Goal: Task Accomplishment & Management: Complete application form

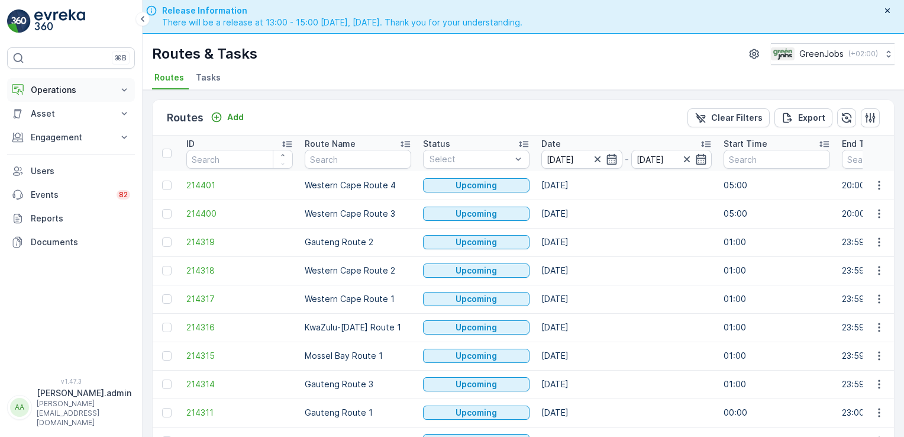
click at [118, 89] on button "Operations" at bounding box center [71, 90] width 128 height 24
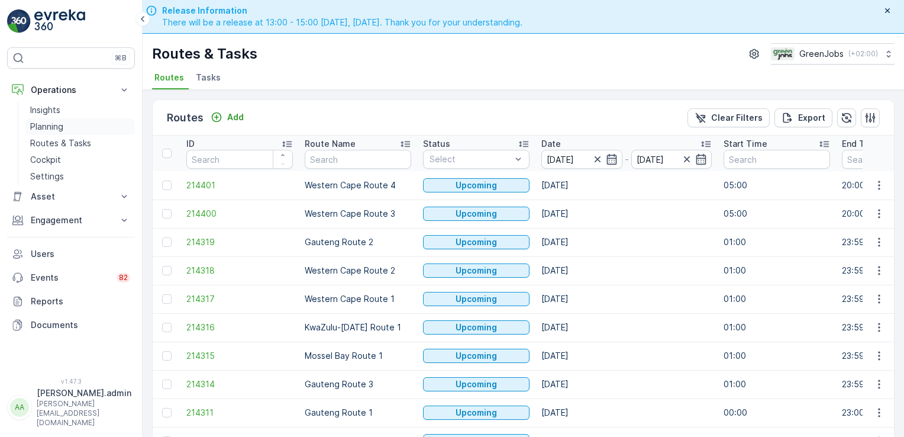
click at [60, 128] on p "Planning" at bounding box center [46, 127] width 33 height 12
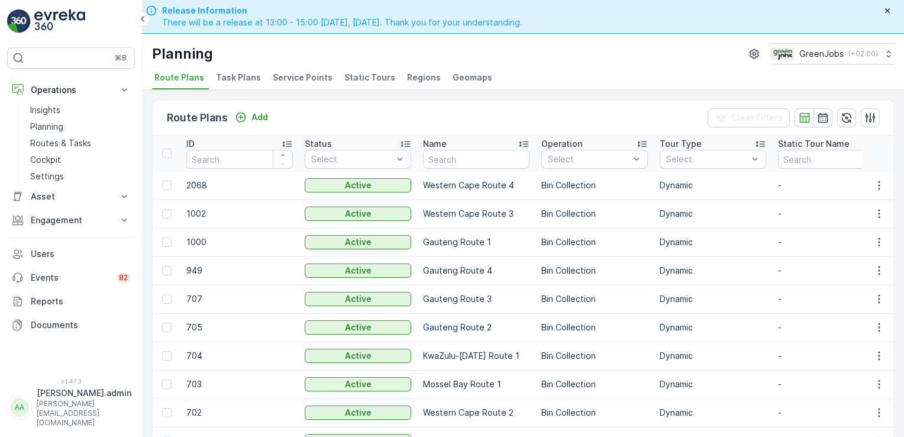
click at [285, 77] on span "Service Points" at bounding box center [303, 78] width 60 height 12
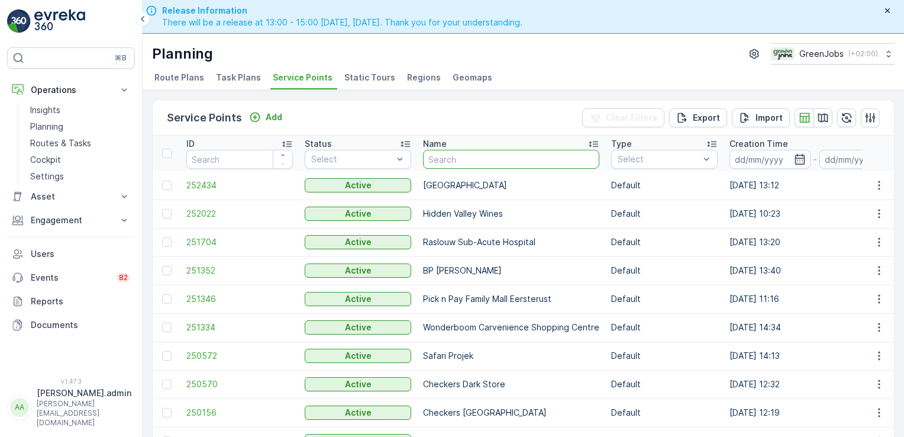
click at [443, 155] on input "text" at bounding box center [511, 159] width 176 height 19
type input "rand tutorial"
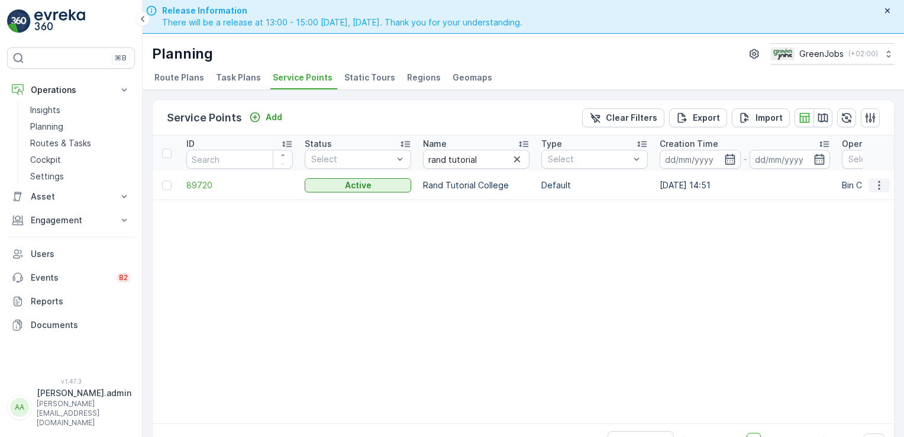
click at [877, 183] on icon "button" at bounding box center [880, 185] width 12 height 12
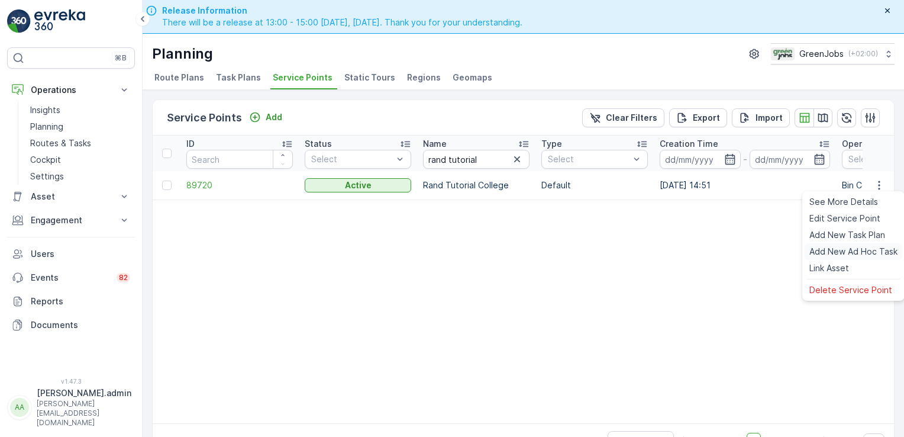
click at [845, 250] on span "Add New Ad Hoc Task" at bounding box center [854, 252] width 88 height 12
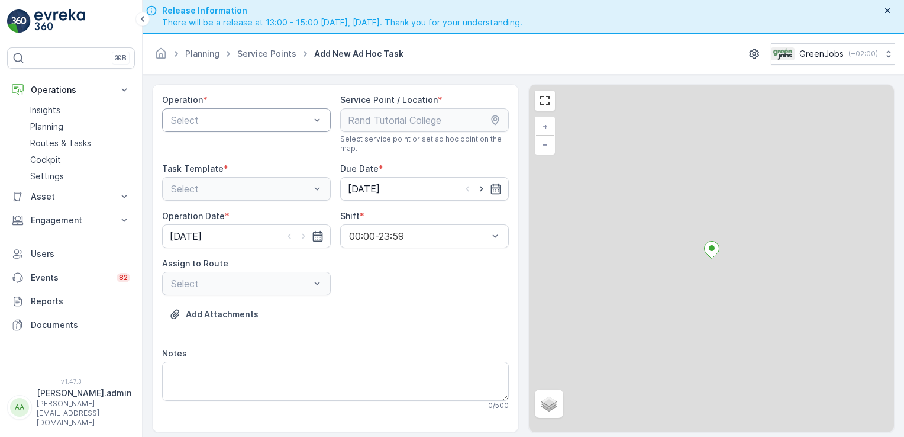
click at [297, 120] on div at bounding box center [240, 120] width 141 height 11
click at [217, 148] on span "Bin Collection" at bounding box center [199, 149] width 60 height 11
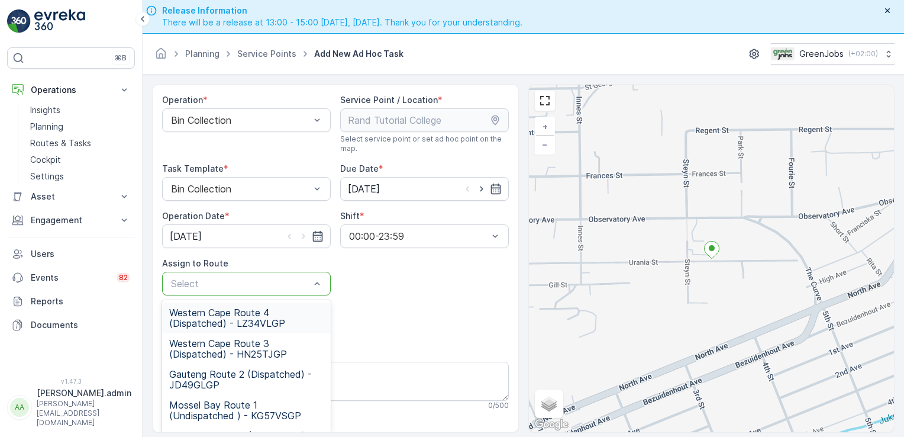
scroll to position [179, 0]
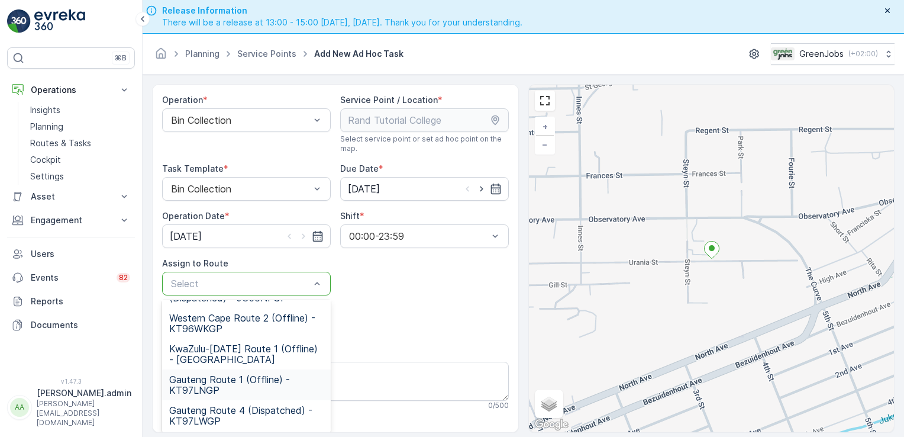
click at [185, 384] on span "Gauteng Route 1 (Offline) - KT97LNGP" at bounding box center [246, 384] width 154 height 21
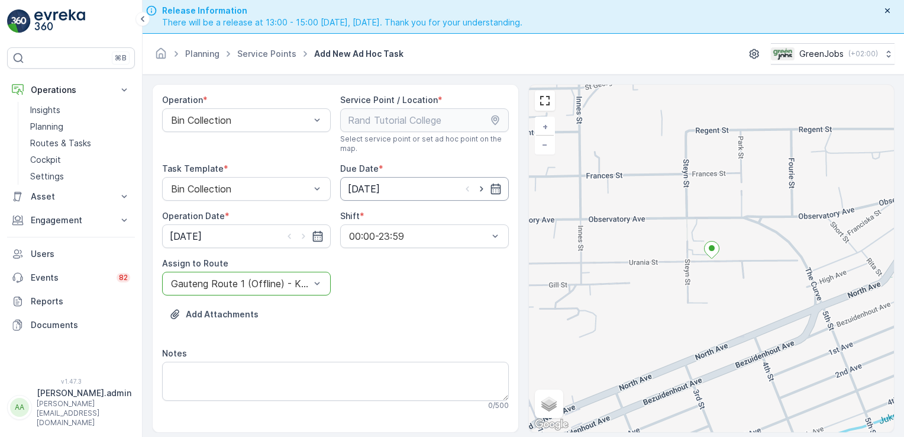
click at [387, 189] on input "[DATE]" at bounding box center [424, 189] width 169 height 24
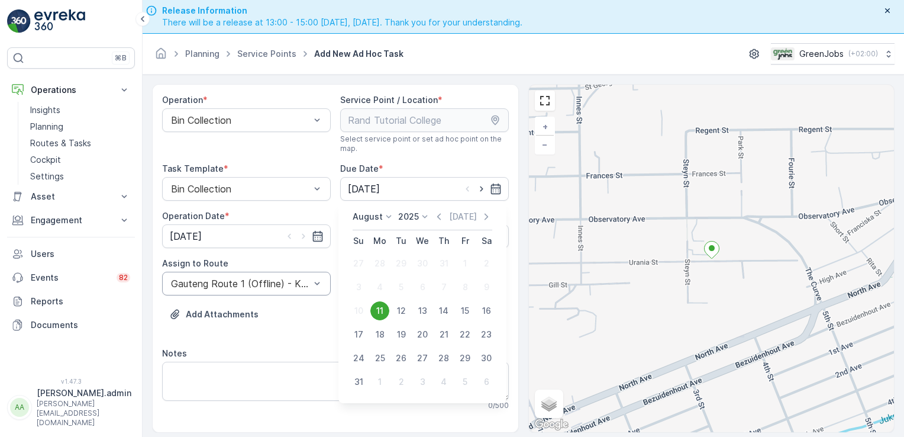
click at [404, 309] on div "12" at bounding box center [401, 310] width 19 height 19
type input "[DATE]"
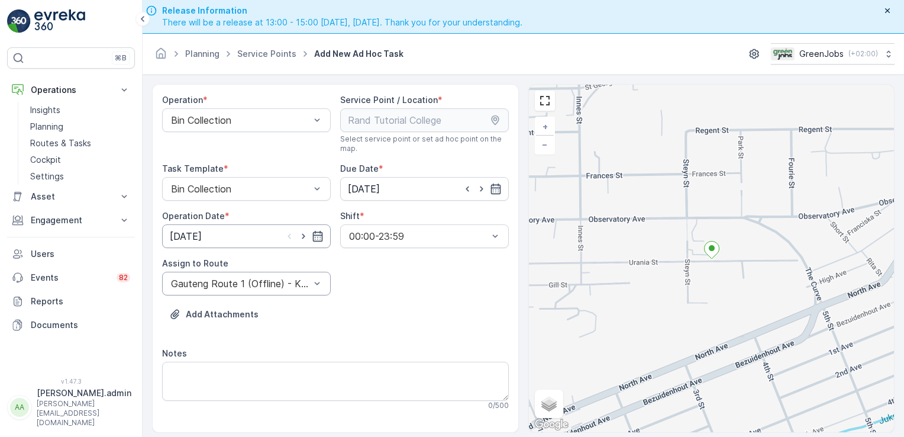
click at [182, 235] on input "[DATE]" at bounding box center [246, 236] width 169 height 24
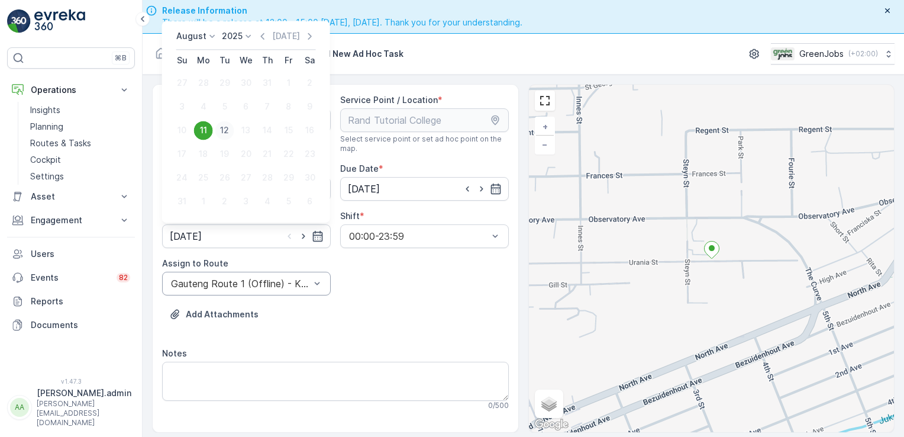
click at [225, 130] on div "12" at bounding box center [224, 130] width 19 height 19
type input "[DATE]"
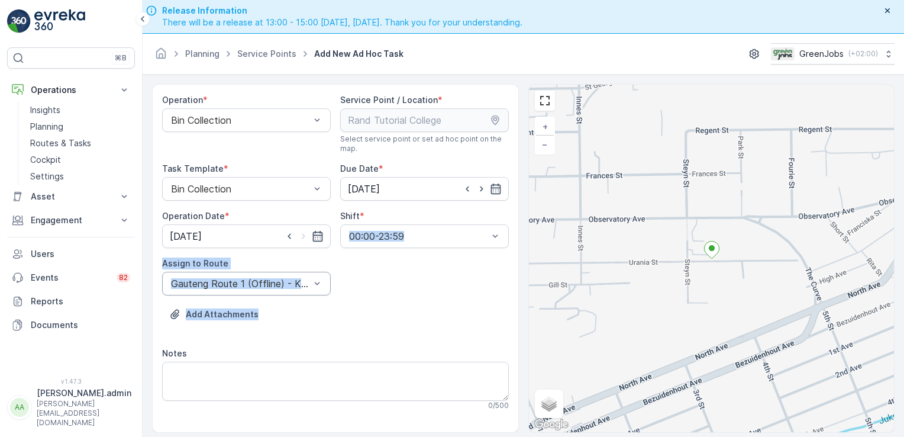
drag, startPoint x: 515, startPoint y: 212, endPoint x: 521, endPoint y: 295, distance: 82.5
click at [521, 295] on div "Operation * Bin Collection Service Point / Location * Select service point or s…" at bounding box center [523, 258] width 743 height 349
click at [343, 290] on div "Operation * Bin Collection Service Point / Location * Select service point or s…" at bounding box center [335, 392] width 347 height 597
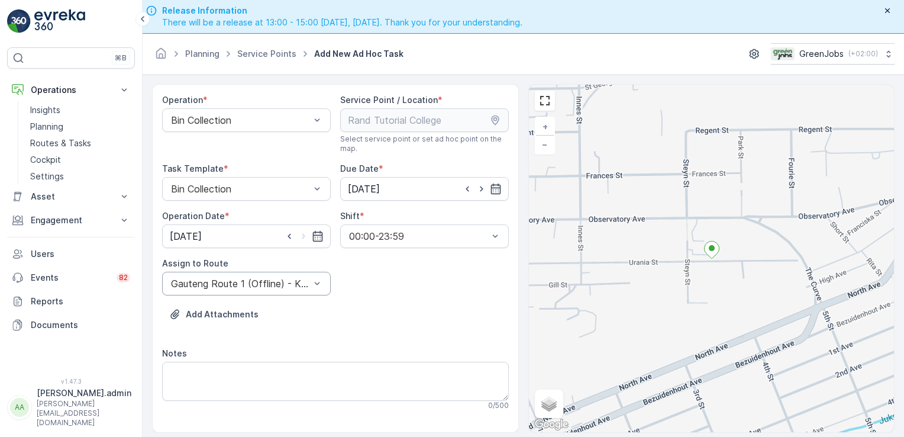
drag, startPoint x: 410, startPoint y: 321, endPoint x: 427, endPoint y: 302, distance: 25.1
click at [410, 307] on div "Add Attachments" at bounding box center [335, 321] width 347 height 33
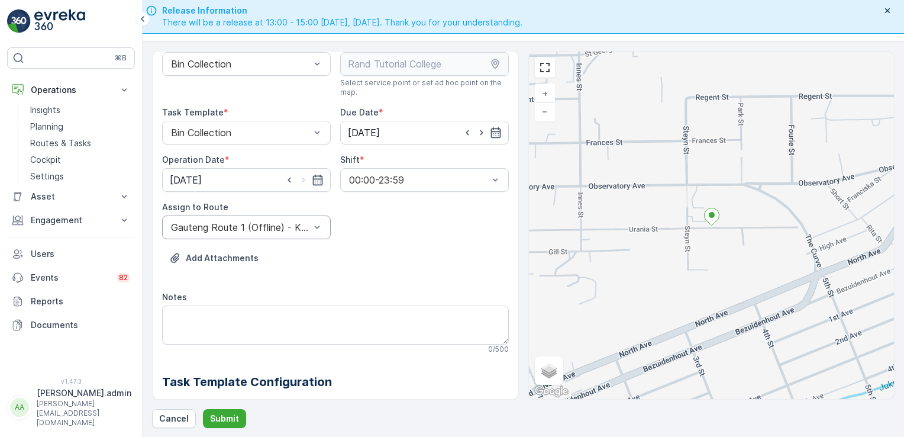
scroll to position [21, 0]
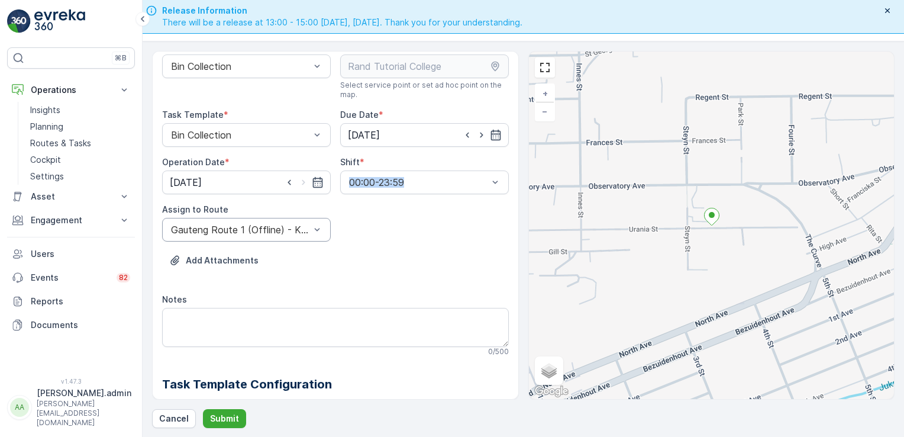
drag, startPoint x: 515, startPoint y: 159, endPoint x: 507, endPoint y: 172, distance: 15.6
click at [507, 172] on div "Operation * Bin Collection Service Point / Location * Select service point or s…" at bounding box center [335, 225] width 367 height 349
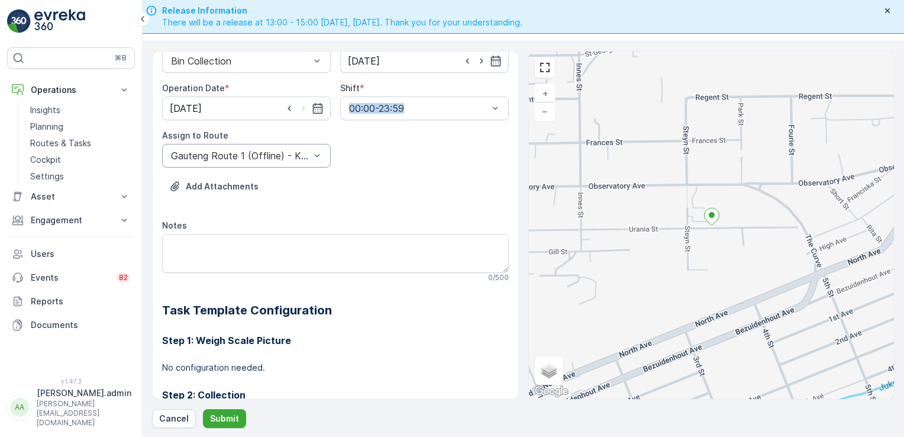
scroll to position [102, 0]
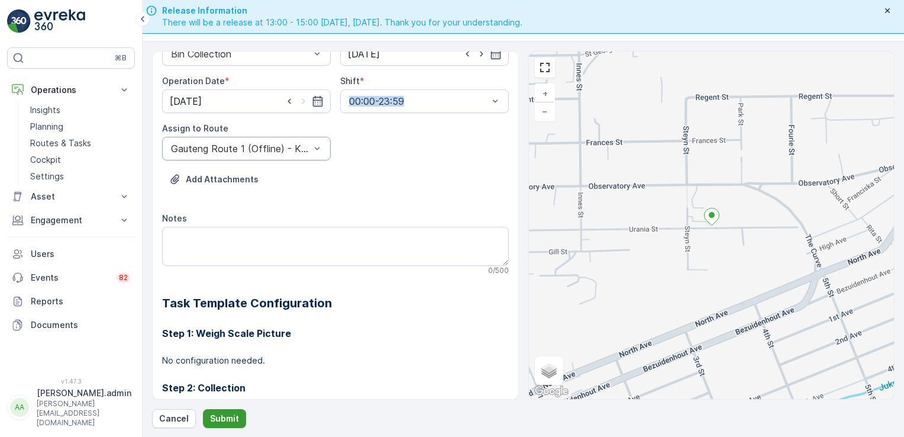
click at [231, 415] on p "Submit" at bounding box center [224, 419] width 29 height 12
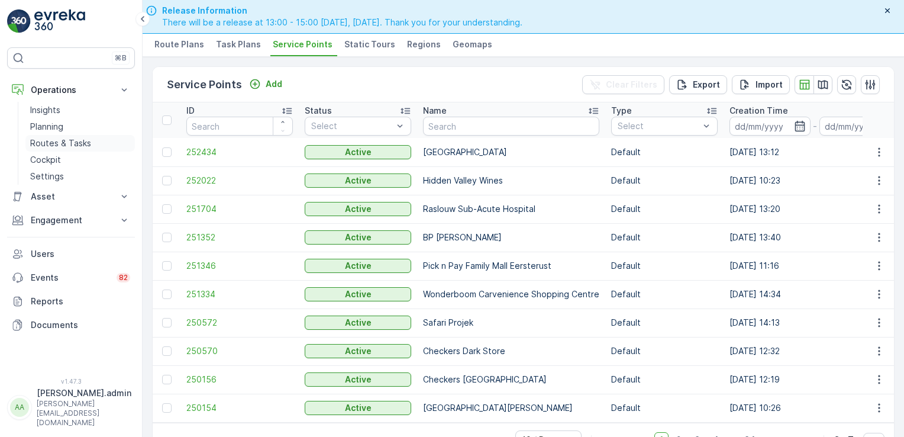
click at [63, 143] on p "Routes & Tasks" at bounding box center [60, 143] width 61 height 12
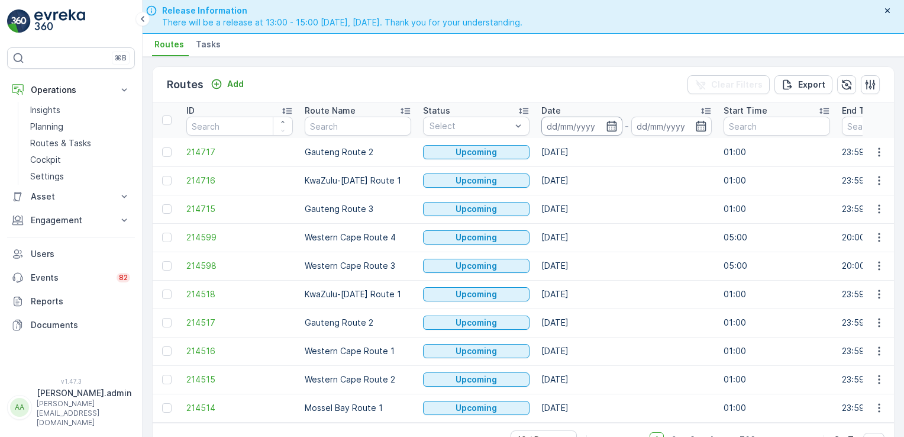
click at [574, 115] on div "Date" at bounding box center [627, 111] width 170 height 12
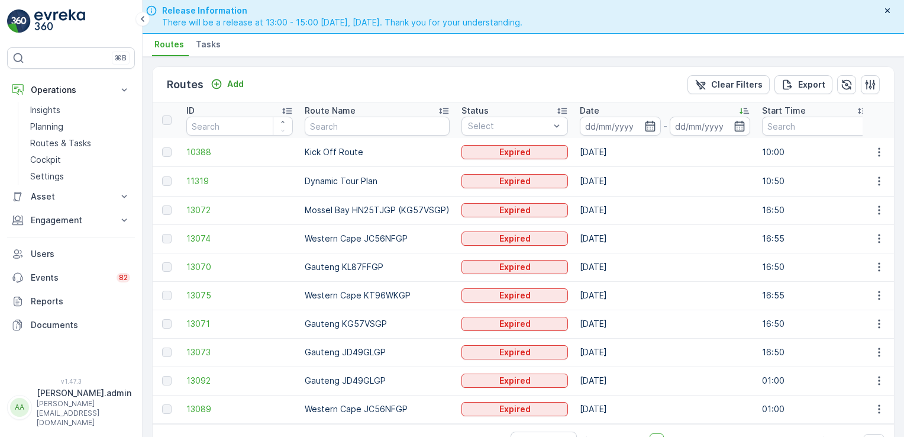
click at [197, 45] on span "Tasks" at bounding box center [208, 44] width 25 height 12
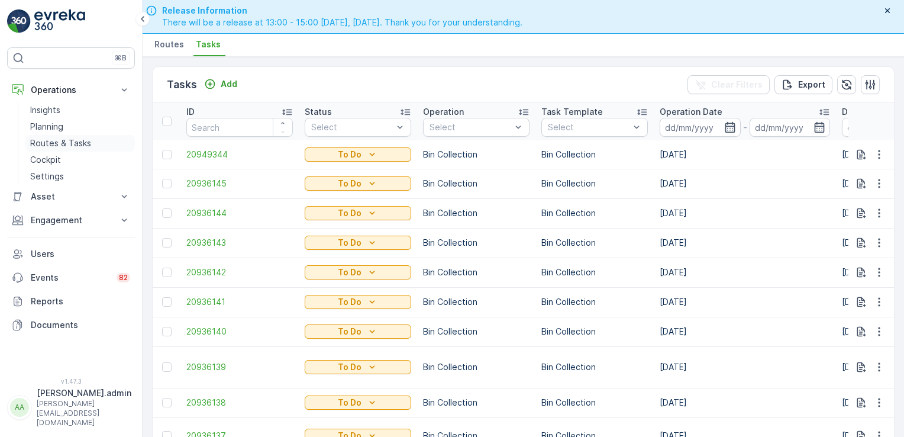
click at [79, 139] on p "Routes & Tasks" at bounding box center [60, 143] width 61 height 12
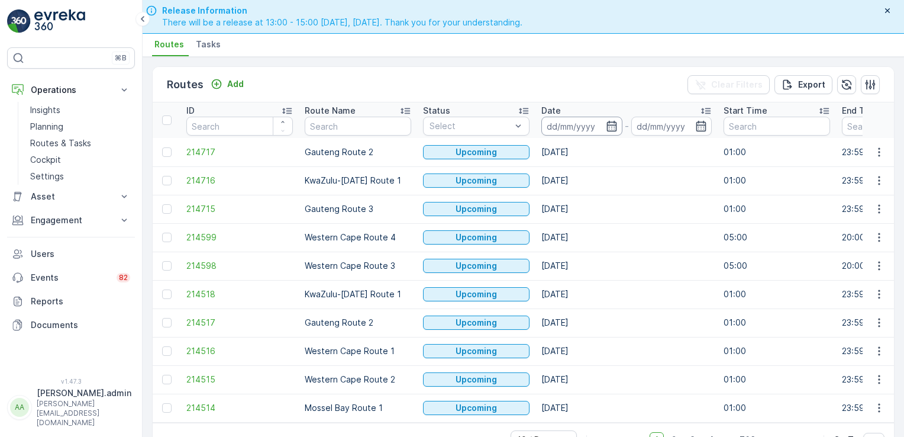
click at [574, 130] on input at bounding box center [582, 126] width 81 height 19
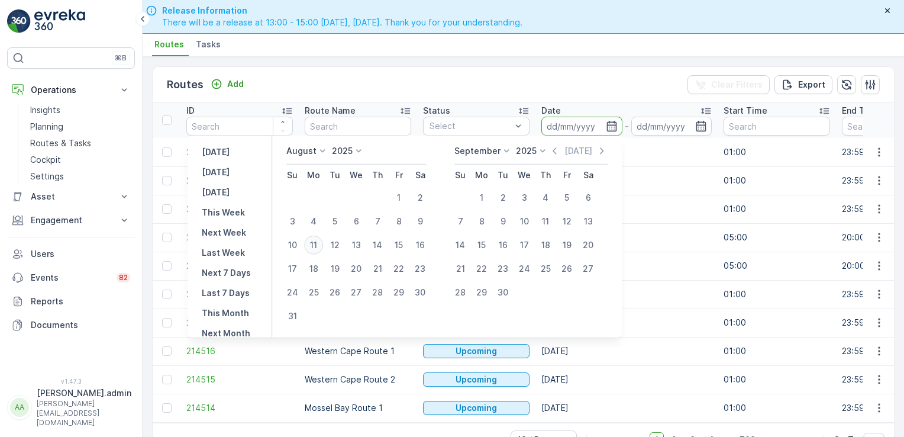
click at [314, 240] on div "11" at bounding box center [313, 245] width 19 height 19
type input "[DATE]"
click at [314, 240] on div "11" at bounding box center [313, 245] width 19 height 19
type input "[DATE]"
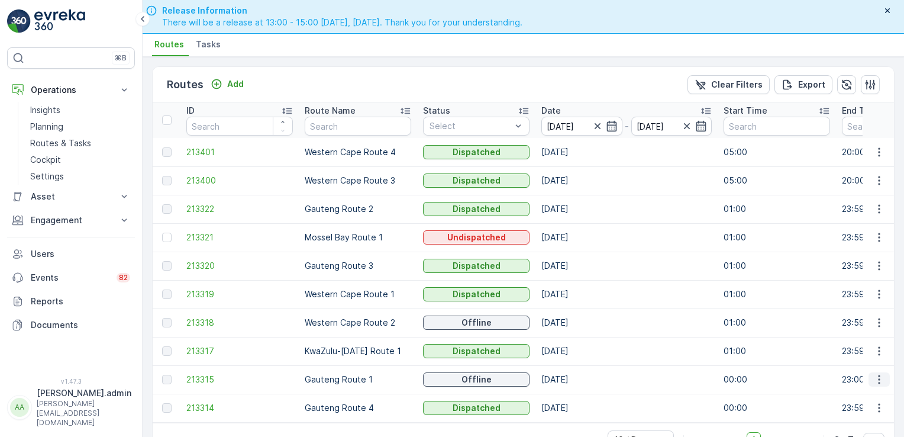
click at [874, 379] on icon "button" at bounding box center [880, 379] width 12 height 12
click at [867, 330] on span "See More Details" at bounding box center [851, 327] width 69 height 12
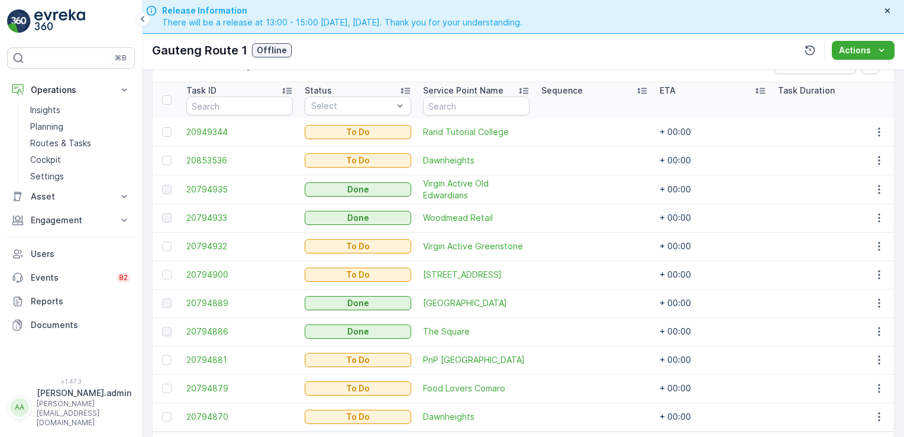
scroll to position [308, 0]
click at [166, 158] on div at bounding box center [166, 161] width 9 height 9
click at [162, 157] on input "checkbox" at bounding box center [162, 157] width 0 height 0
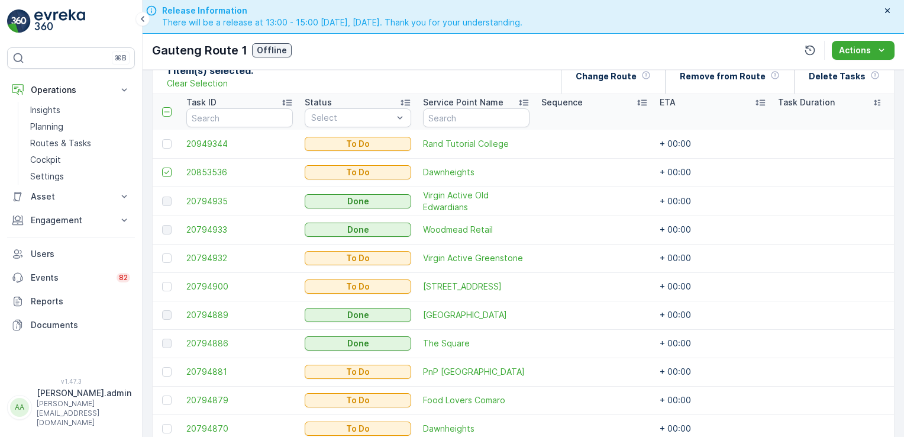
scroll to position [291, 0]
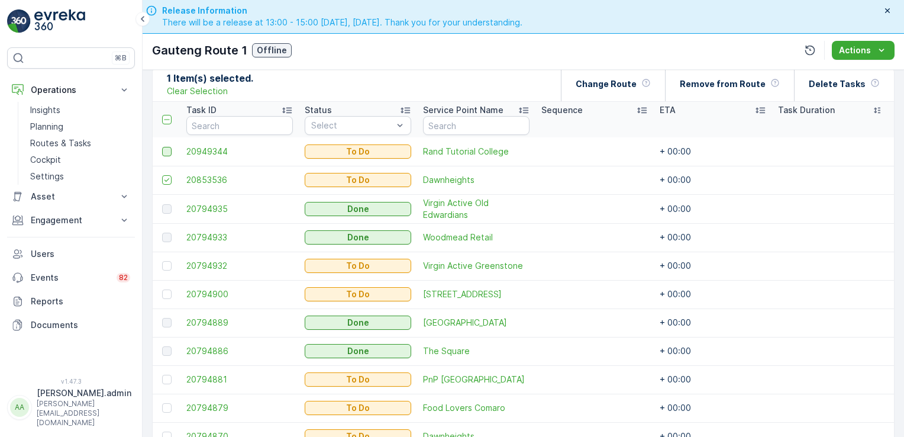
click at [163, 148] on div at bounding box center [166, 151] width 9 height 9
click at [162, 147] on input "checkbox" at bounding box center [162, 147] width 0 height 0
click at [854, 78] on p "Delete Tasks" at bounding box center [837, 84] width 57 height 12
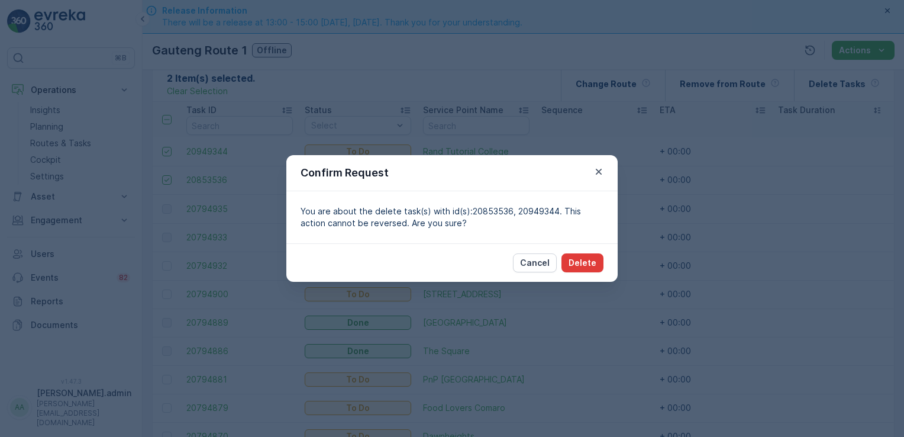
click at [587, 260] on p "Delete" at bounding box center [583, 263] width 28 height 12
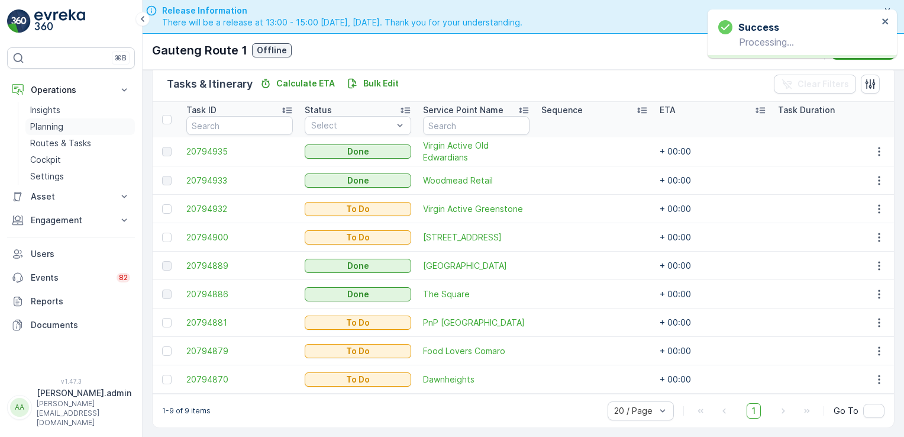
click at [44, 125] on p "Planning" at bounding box center [46, 127] width 33 height 12
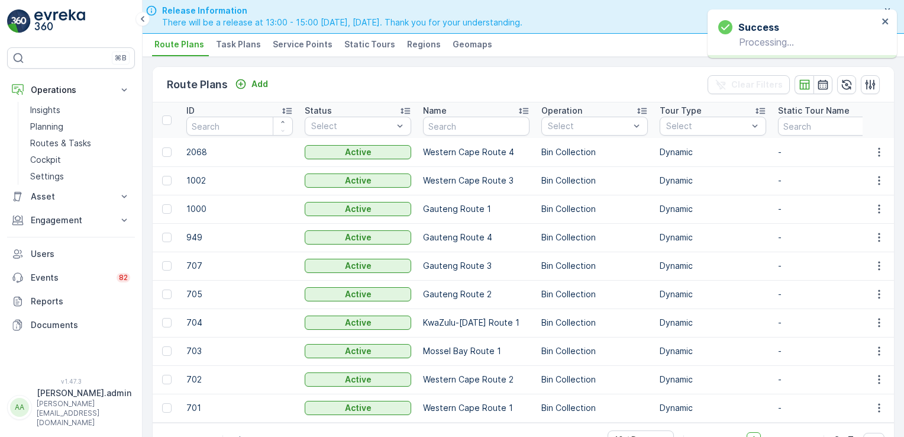
click at [246, 39] on span "Task Plans" at bounding box center [238, 44] width 45 height 12
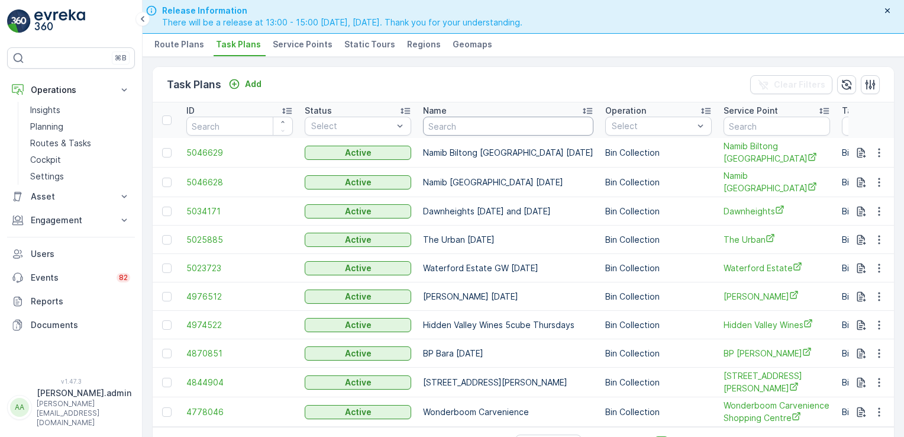
click at [450, 123] on input "text" at bounding box center [508, 126] width 170 height 19
type input "dawnhei"
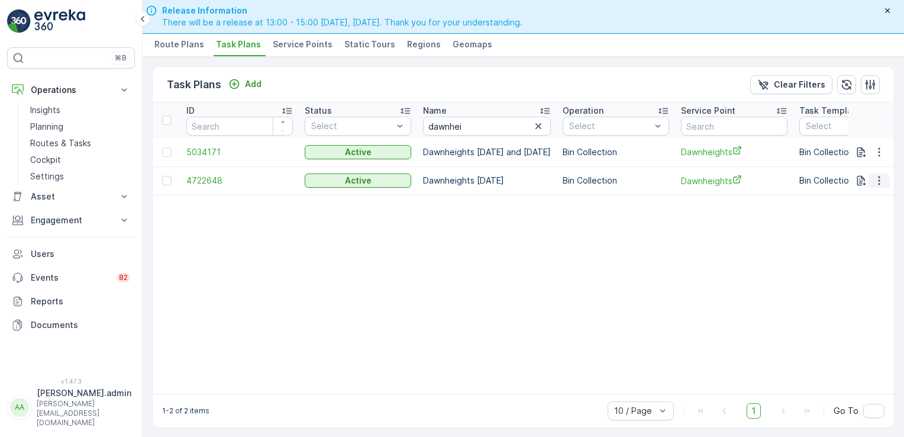
click at [876, 182] on icon "button" at bounding box center [880, 181] width 12 height 12
click at [859, 247] on span "Delete Task Plan" at bounding box center [864, 252] width 67 height 12
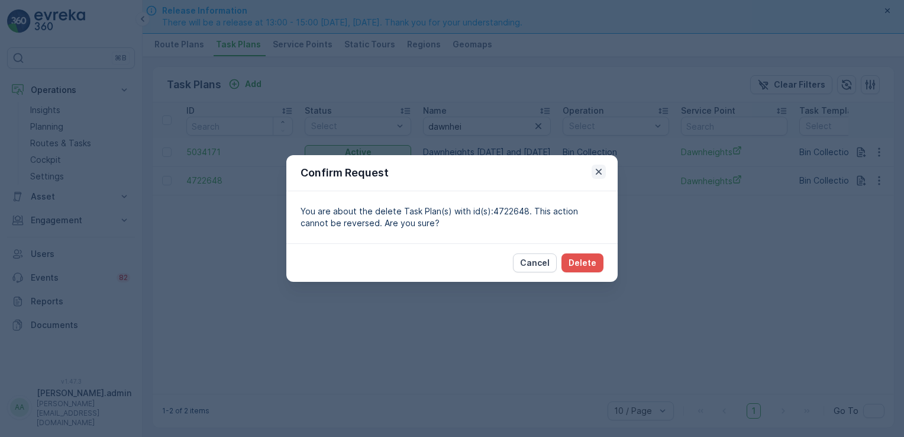
click at [597, 169] on icon "button" at bounding box center [599, 172] width 12 height 12
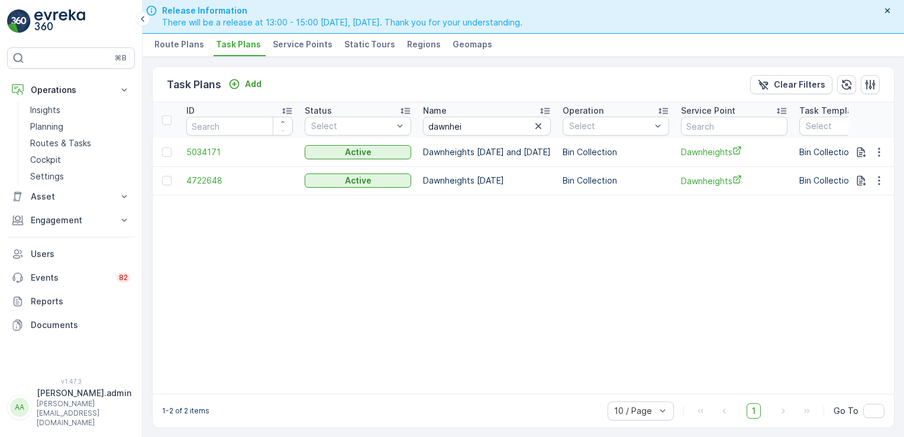
click at [294, 46] on span "Service Points" at bounding box center [303, 44] width 60 height 12
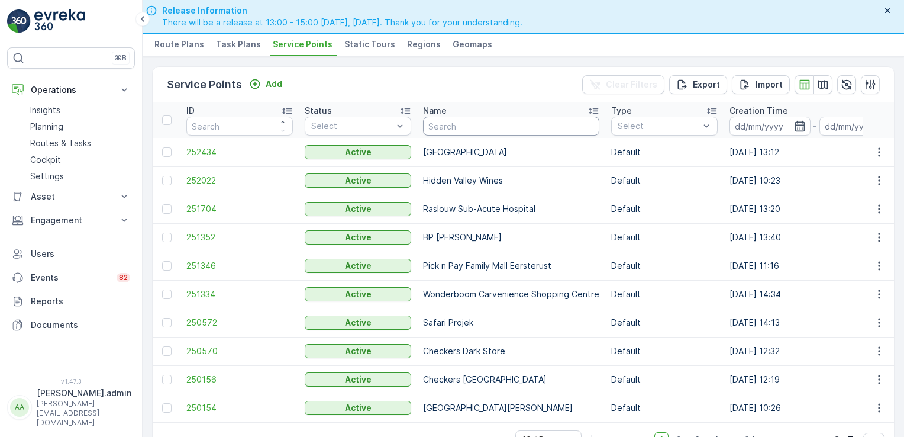
click at [452, 126] on input "text" at bounding box center [511, 126] width 176 height 19
type input "rand tutorial"
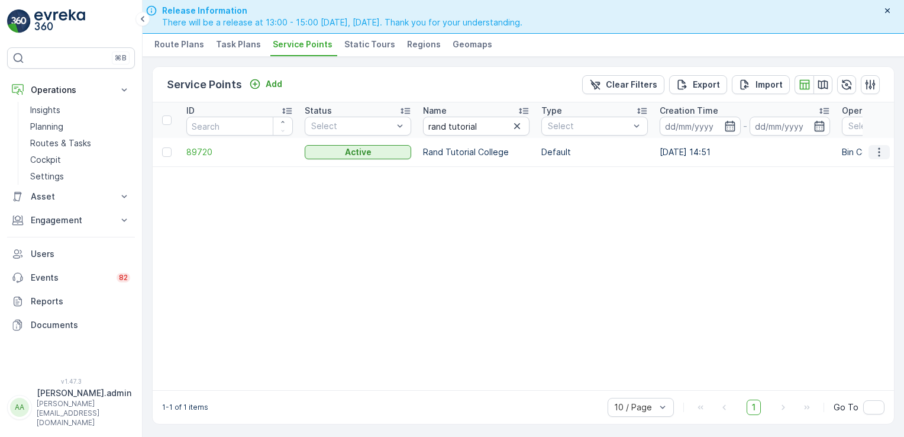
click at [879, 150] on icon "button" at bounding box center [880, 152] width 12 height 12
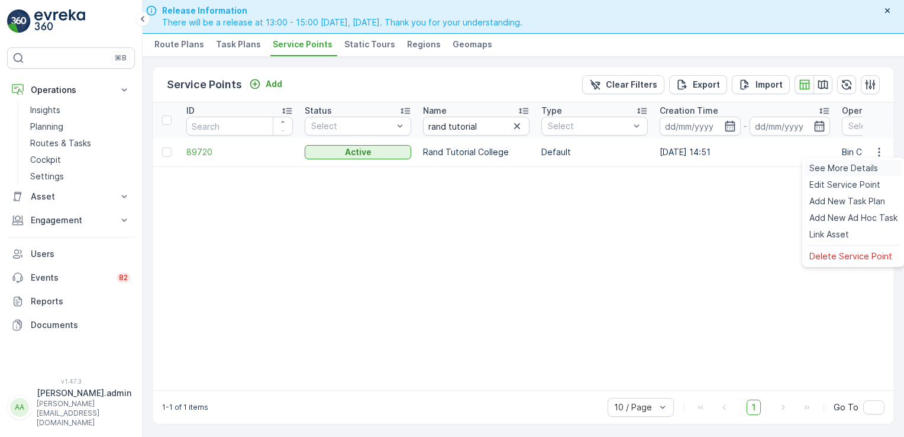
click at [868, 163] on span "See More Details" at bounding box center [844, 168] width 69 height 12
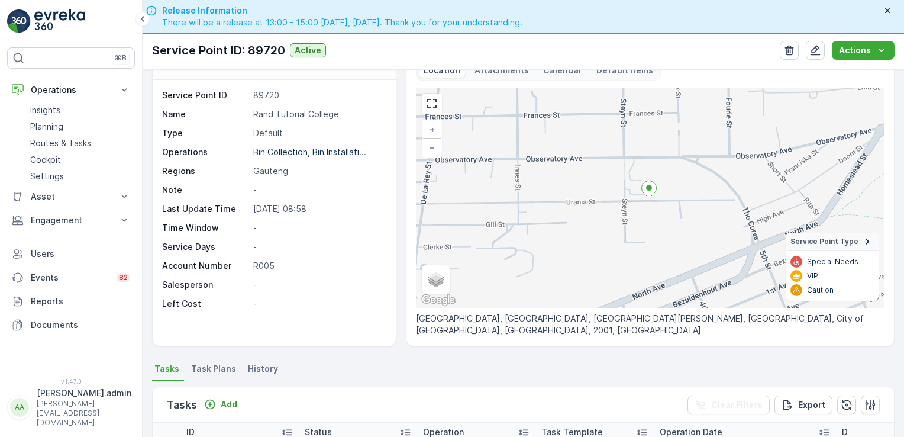
scroll to position [25, 0]
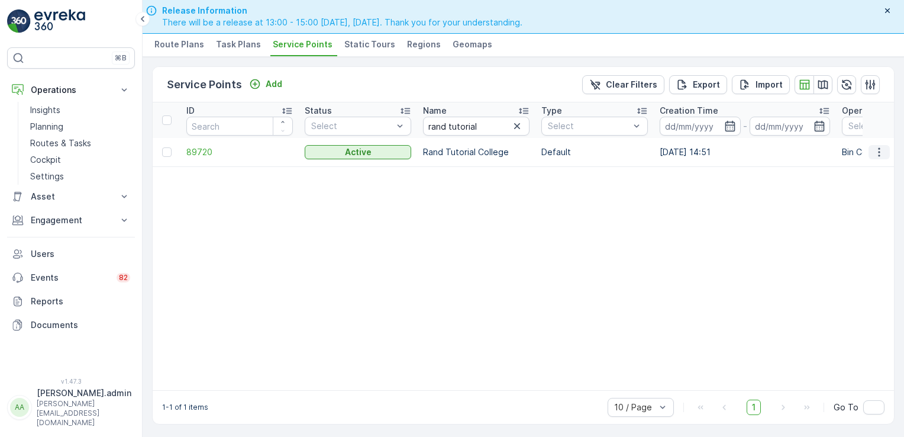
click at [878, 149] on icon "button" at bounding box center [880, 152] width 12 height 12
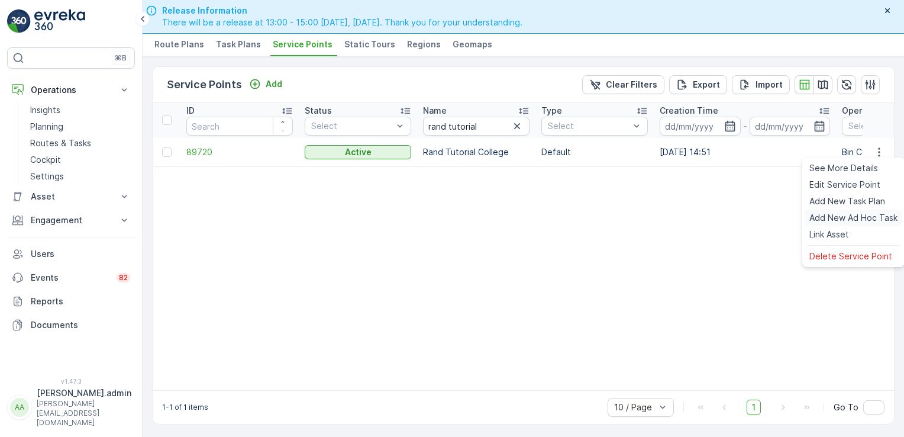
click at [829, 217] on span "Add New Ad Hoc Task" at bounding box center [854, 218] width 88 height 12
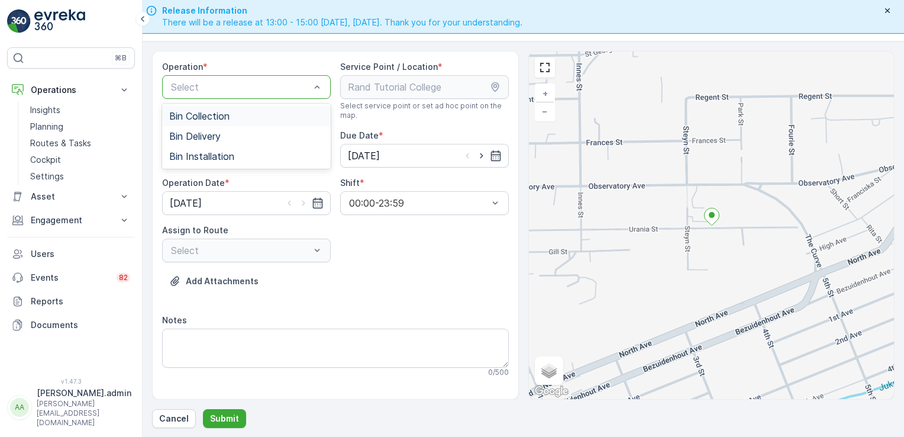
click at [210, 111] on span "Bin Collection" at bounding box center [199, 116] width 60 height 11
click at [356, 153] on input "[DATE]" at bounding box center [424, 156] width 169 height 24
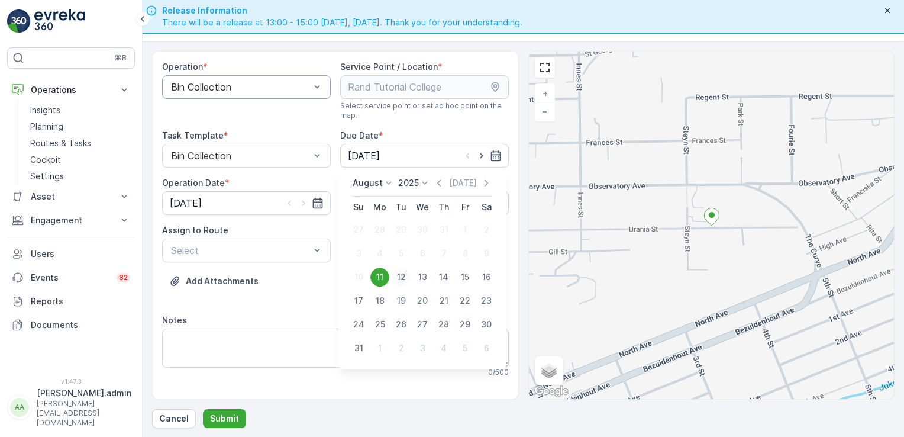
click at [401, 276] on div "12" at bounding box center [401, 277] width 19 height 19
type input "[DATE]"
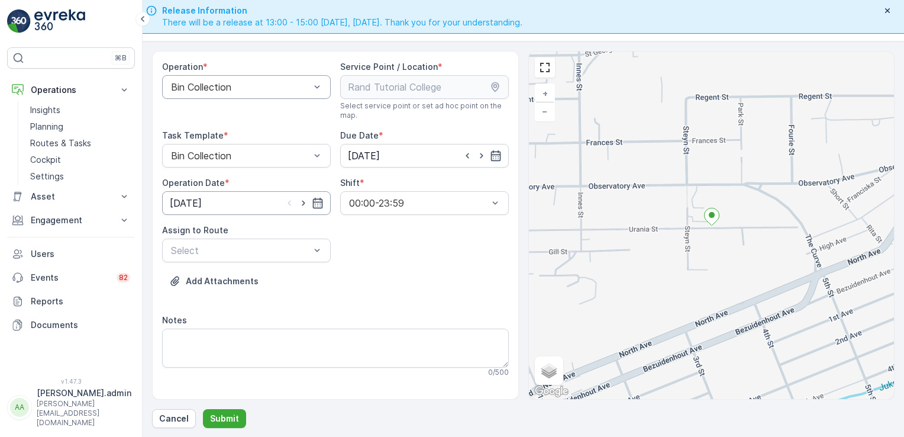
click at [183, 195] on input "[DATE]" at bounding box center [246, 203] width 169 height 24
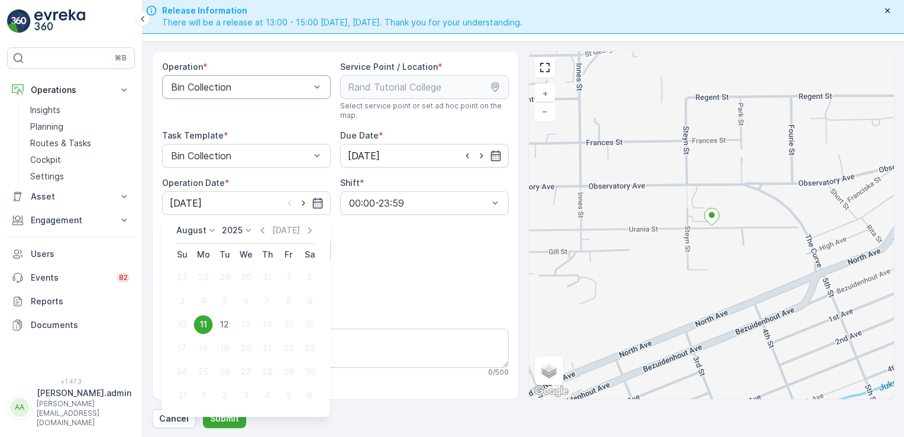
click at [228, 325] on div "12" at bounding box center [224, 324] width 19 height 19
type input "[DATE]"
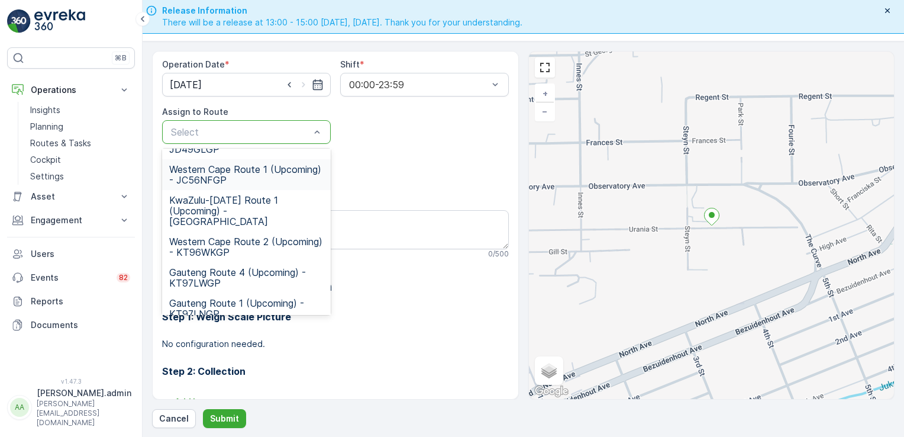
scroll to position [153, 0]
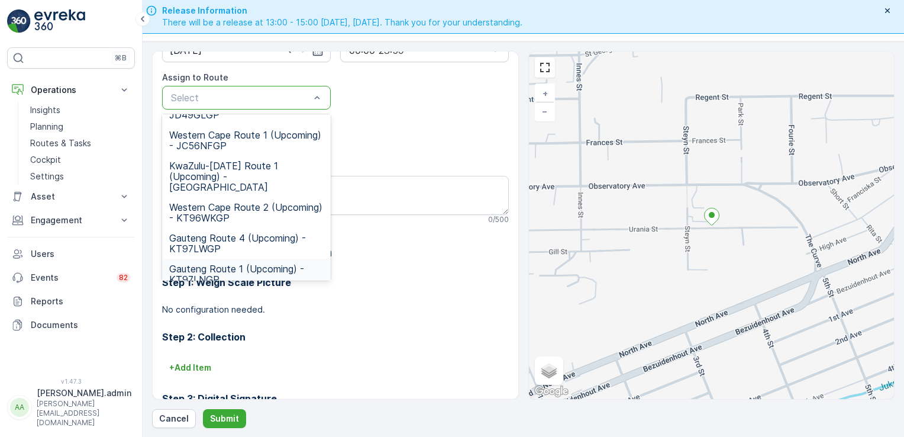
click at [218, 263] on span "Gauteng Route 1 (Upcoming) - KT97LNGP" at bounding box center [246, 273] width 154 height 21
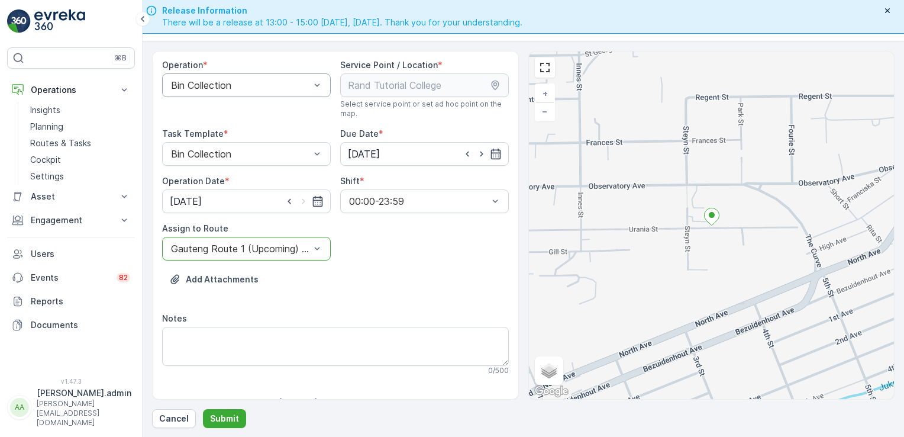
scroll to position [0, 0]
click at [223, 413] on p "Submit" at bounding box center [224, 419] width 29 height 12
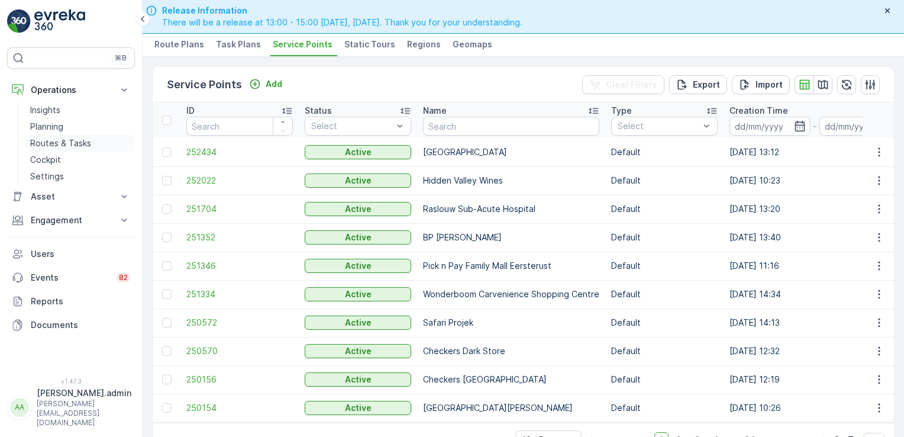
click at [69, 141] on p "Routes & Tasks" at bounding box center [60, 143] width 61 height 12
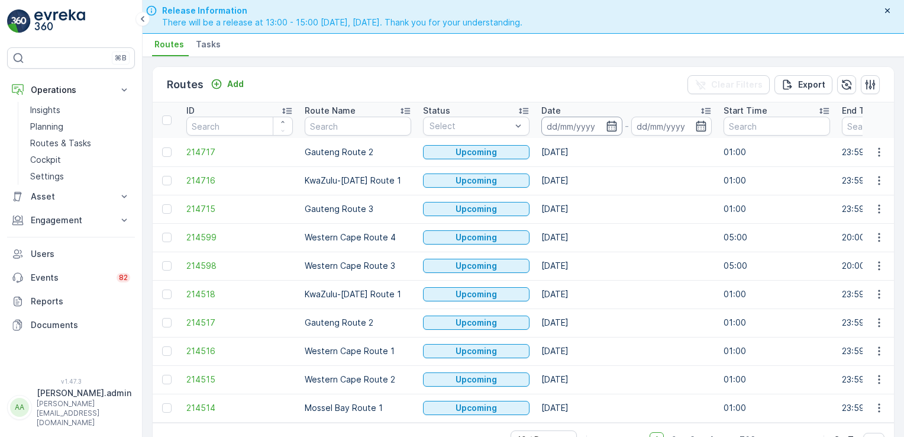
drag, startPoint x: 582, startPoint y: 123, endPoint x: 578, endPoint y: 127, distance: 6.3
click at [579, 125] on input at bounding box center [582, 126] width 81 height 19
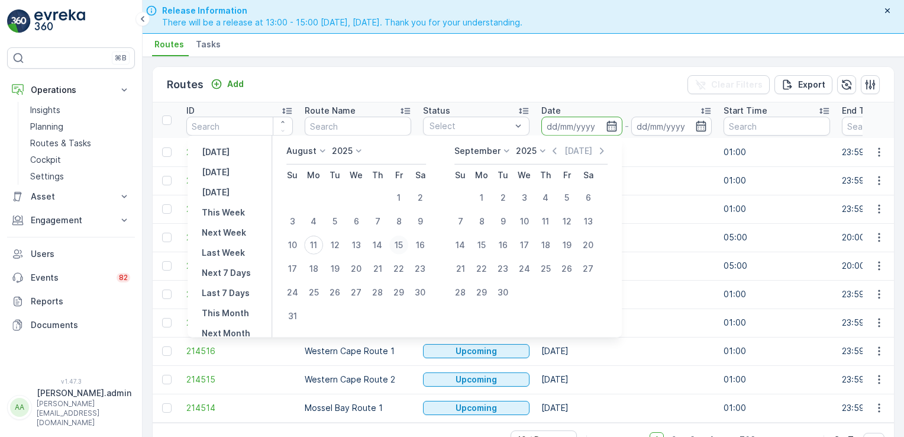
click at [402, 245] on div "15" at bounding box center [398, 245] width 19 height 19
type input "[DATE]"
click at [672, 124] on input "[DATE]" at bounding box center [672, 126] width 81 height 19
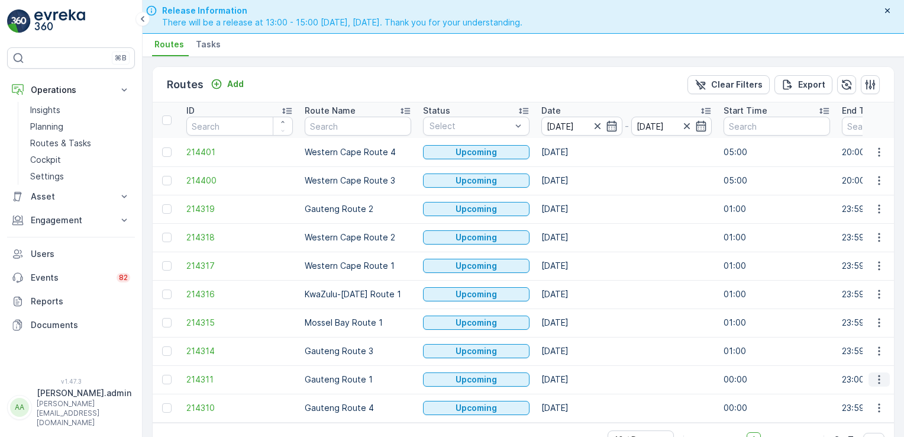
click at [874, 378] on icon "button" at bounding box center [880, 379] width 12 height 12
click at [862, 285] on span "See More Details" at bounding box center [851, 288] width 69 height 12
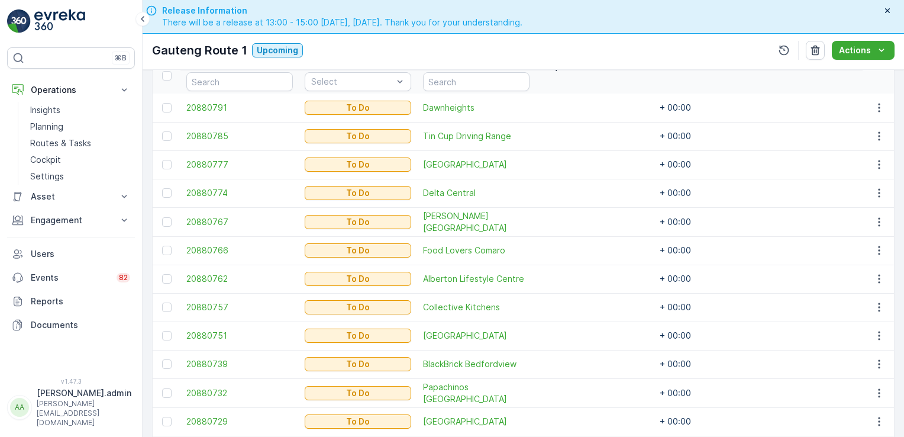
scroll to position [414, 0]
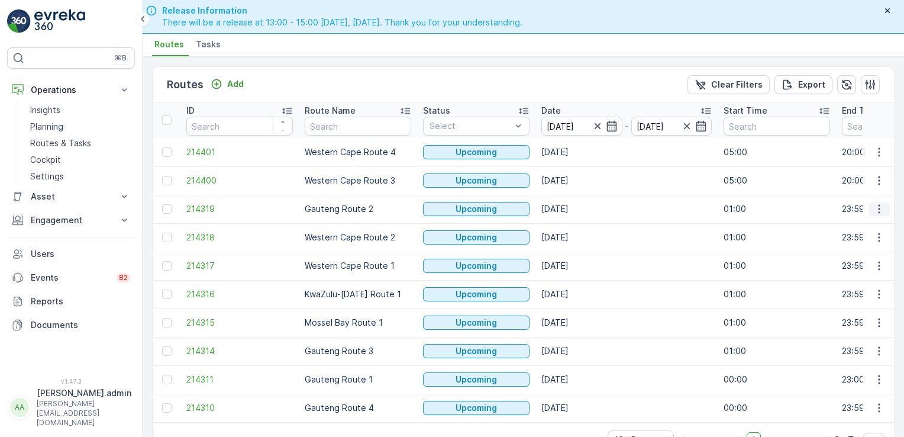
click at [874, 205] on icon "button" at bounding box center [880, 209] width 12 height 12
click at [866, 221] on span "See More Details" at bounding box center [851, 225] width 69 height 12
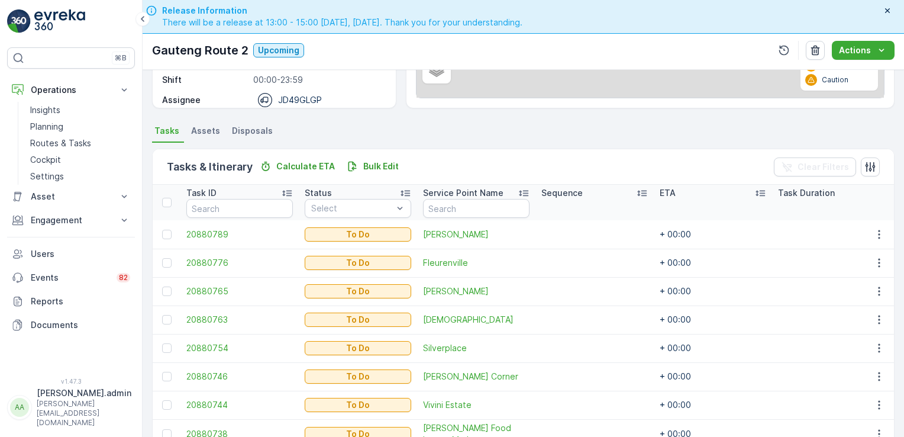
scroll to position [301, 0]
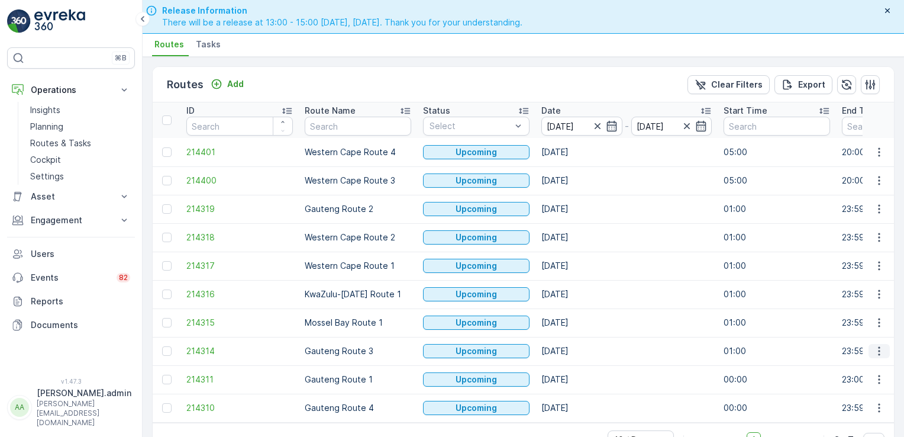
click at [878, 347] on icon "button" at bounding box center [879, 351] width 2 height 9
click at [862, 255] on span "See More Details" at bounding box center [851, 260] width 69 height 12
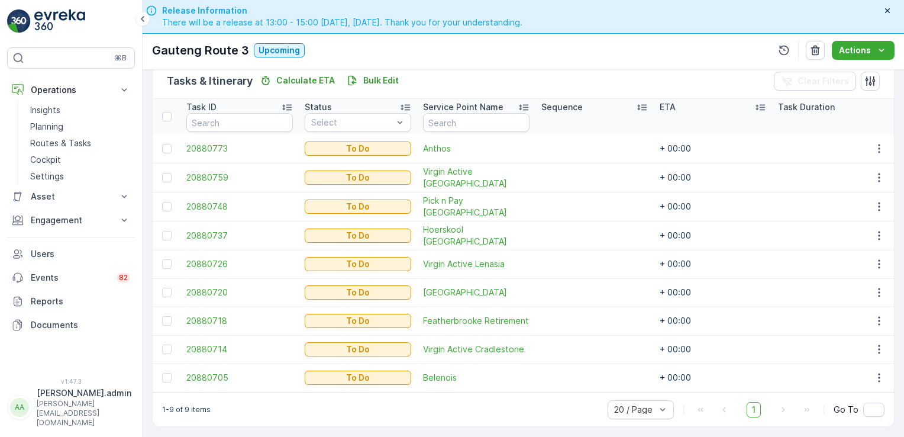
scroll to position [301, 0]
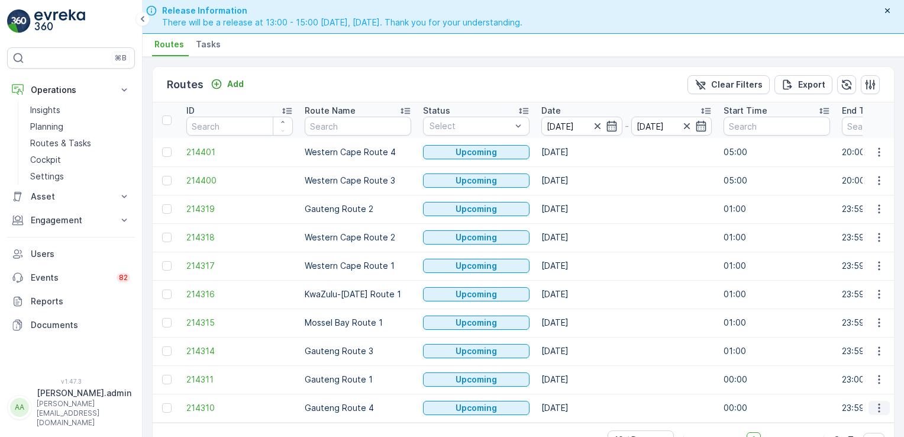
click at [878, 406] on icon "button" at bounding box center [880, 408] width 12 height 12
click at [861, 316] on span "See More Details" at bounding box center [851, 317] width 69 height 12
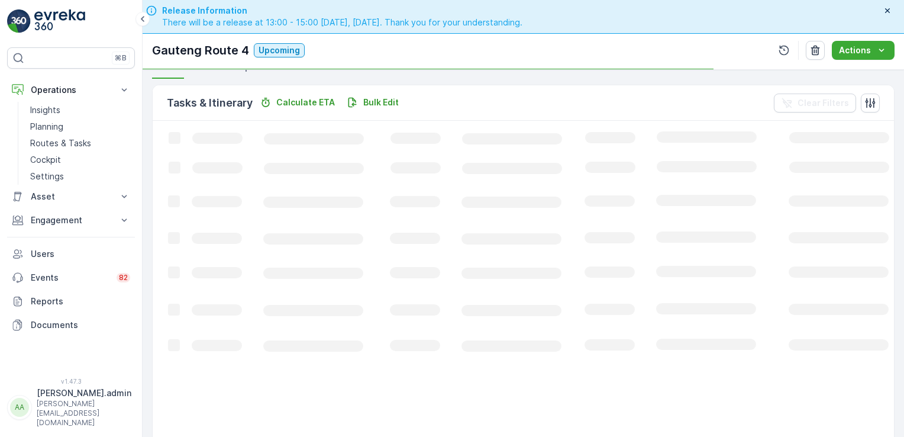
scroll to position [272, 0]
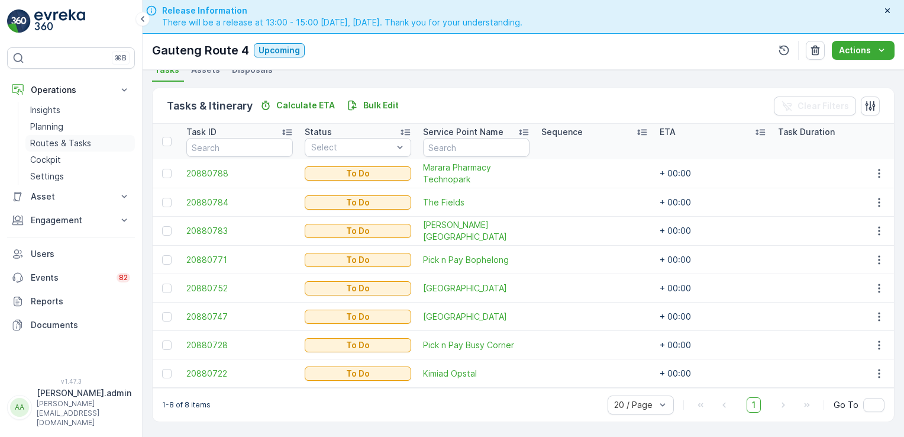
click at [71, 139] on p "Routes & Tasks" at bounding box center [60, 143] width 61 height 12
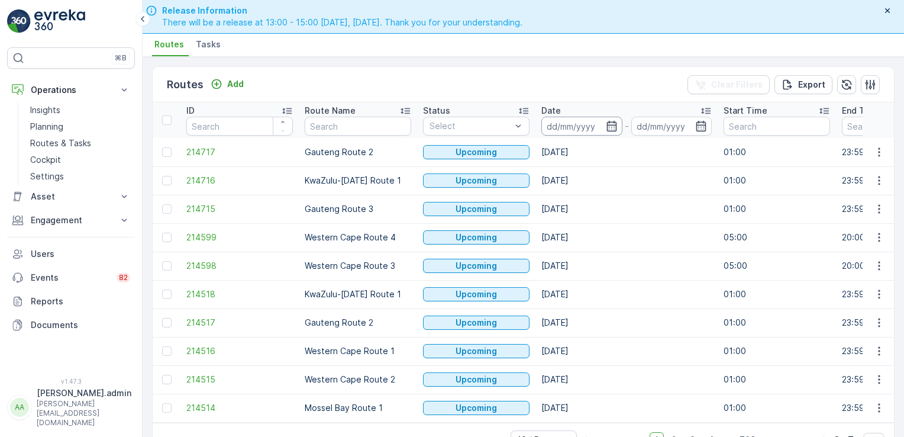
click at [559, 127] on input at bounding box center [582, 126] width 81 height 19
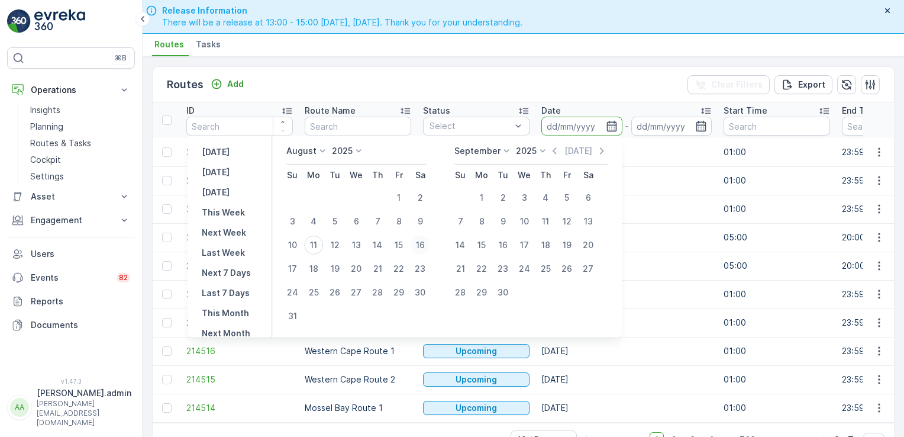
click at [426, 244] on div "16" at bounding box center [420, 245] width 19 height 19
type input "[DATE]"
click at [426, 244] on div "16" at bounding box center [420, 245] width 19 height 19
type input "[DATE]"
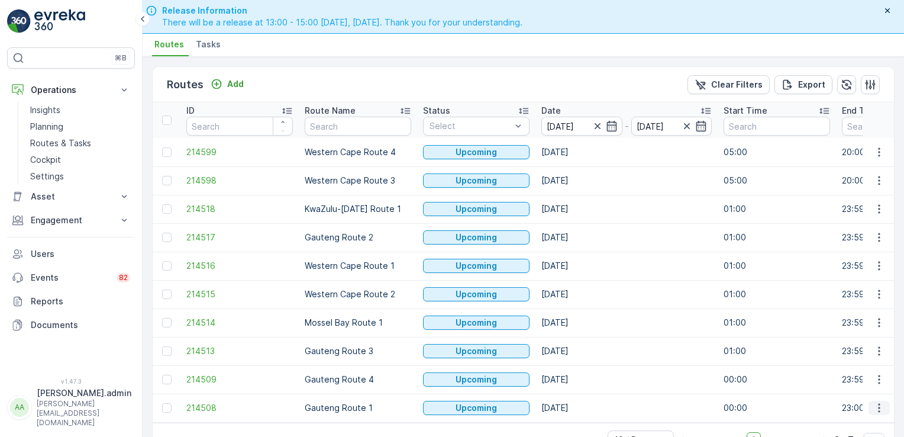
click at [874, 407] on icon "button" at bounding box center [880, 408] width 12 height 12
click at [867, 316] on span "See More Details" at bounding box center [851, 317] width 69 height 12
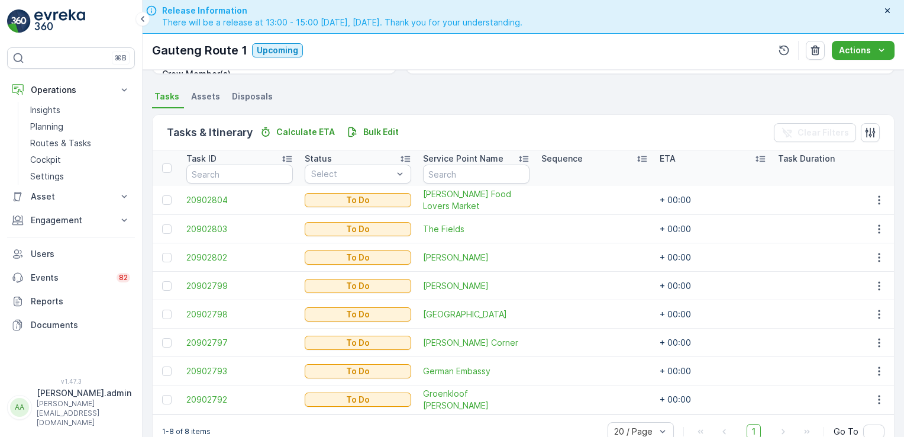
scroll to position [272, 0]
